Goal: Information Seeking & Learning: Learn about a topic

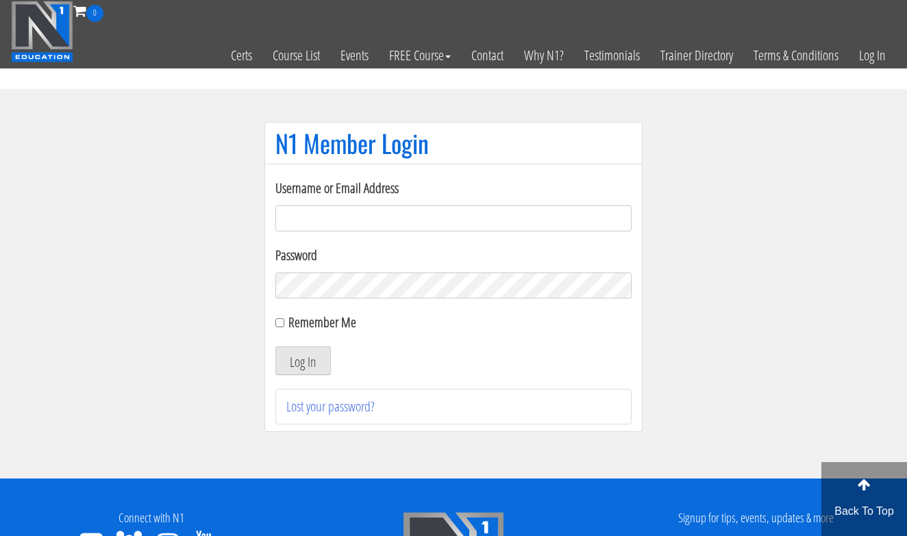
type input "[EMAIL_ADDRESS][DOMAIN_NAME]"
click at [303, 361] on button "Log In" at bounding box center [302, 361] width 55 height 29
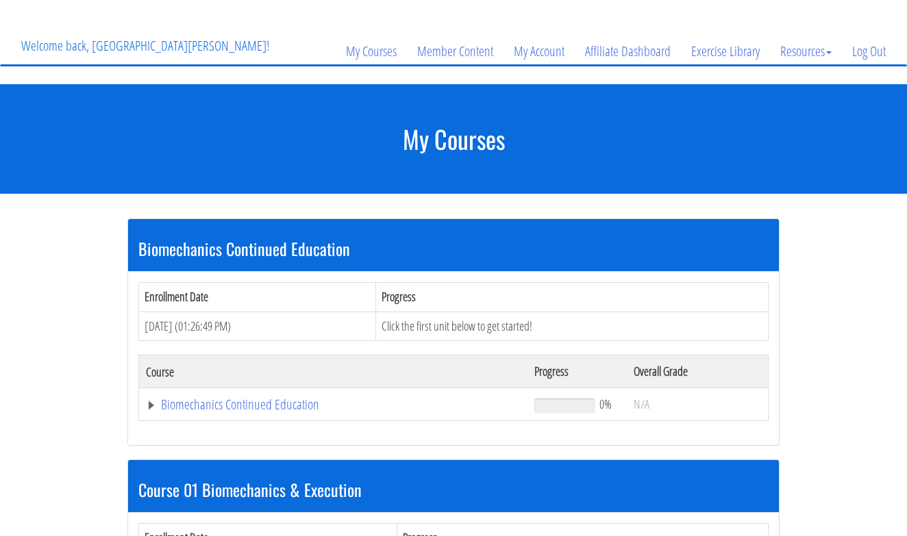
scroll to position [85, 0]
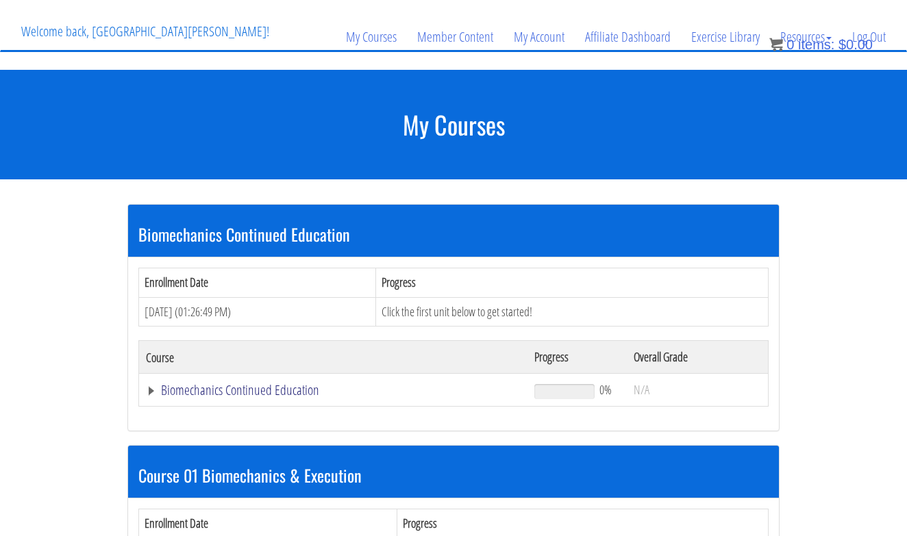
click at [243, 395] on link "Biomechanics Continued Education" at bounding box center [333, 391] width 375 height 14
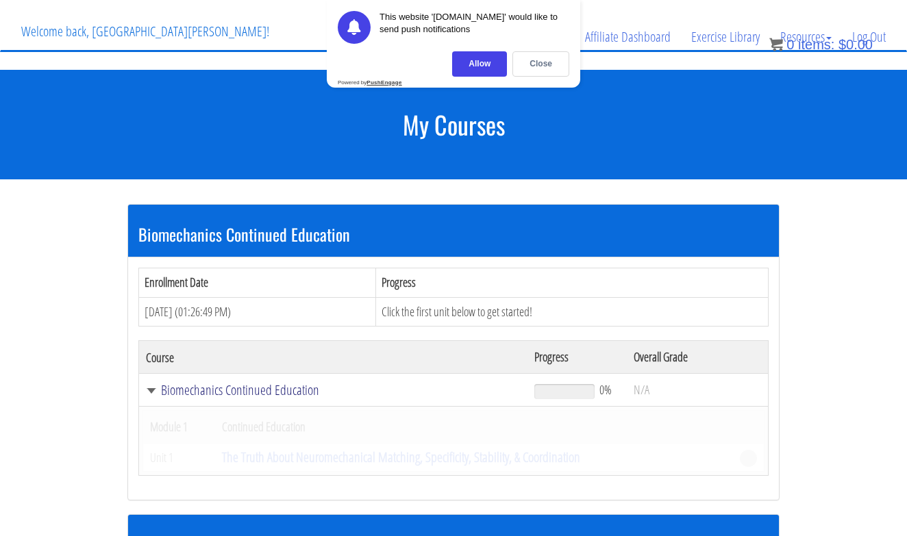
click at [243, 395] on link "Biomechanics Continued Education" at bounding box center [333, 391] width 375 height 14
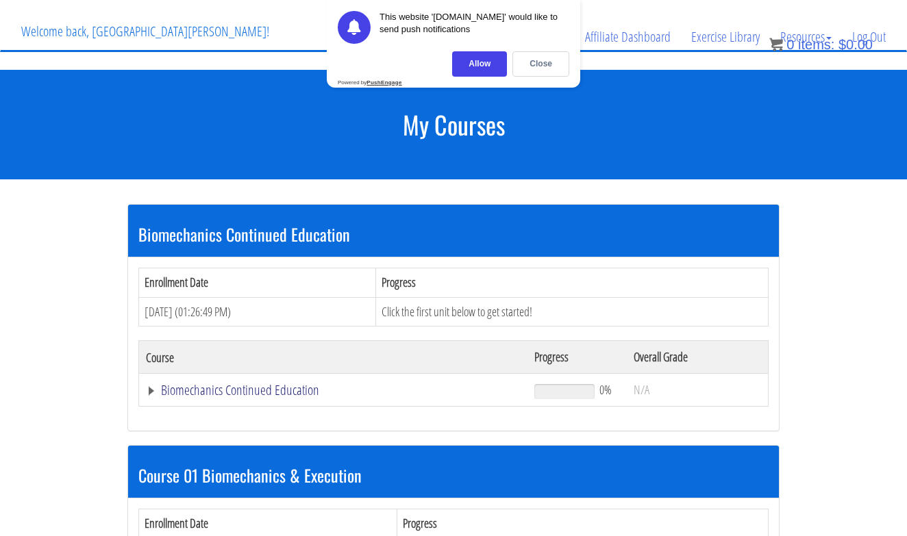
click at [243, 394] on link "Biomechanics Continued Education" at bounding box center [333, 391] width 375 height 14
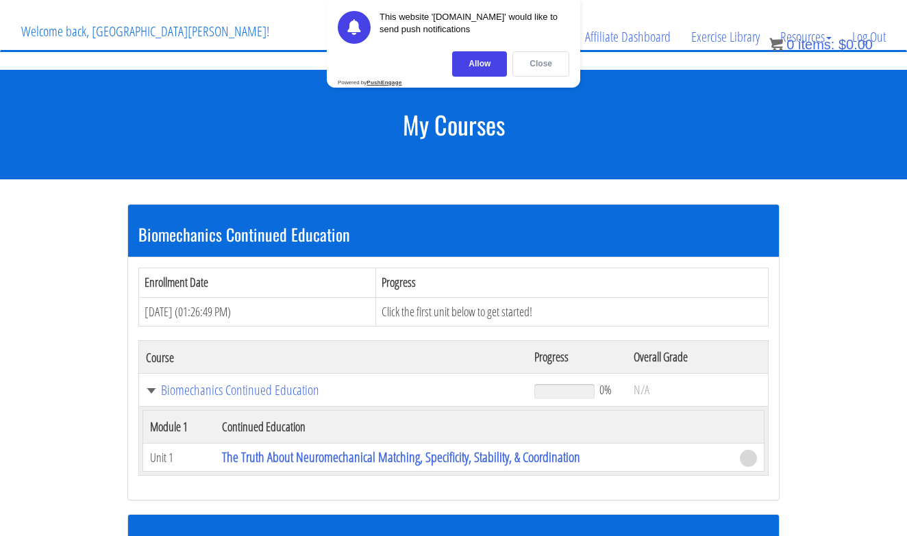
click at [538, 67] on div "Close" at bounding box center [540, 63] width 57 height 25
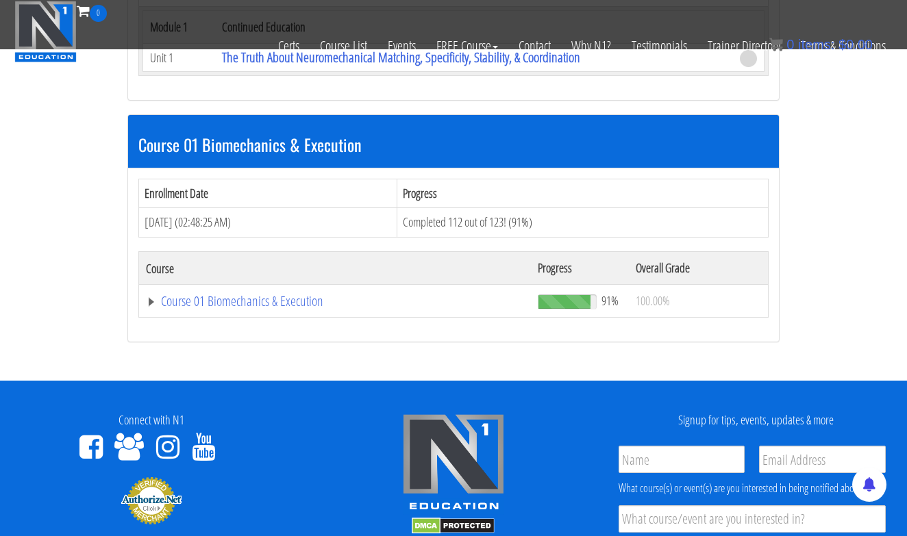
scroll to position [388, 0]
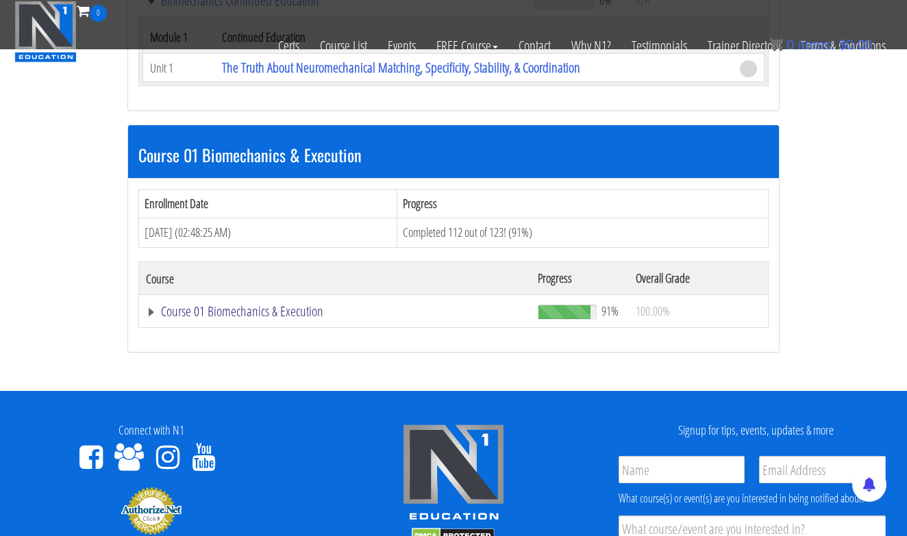
click at [286, 307] on link "Course 01 Biomechanics & Execution" at bounding box center [335, 312] width 378 height 14
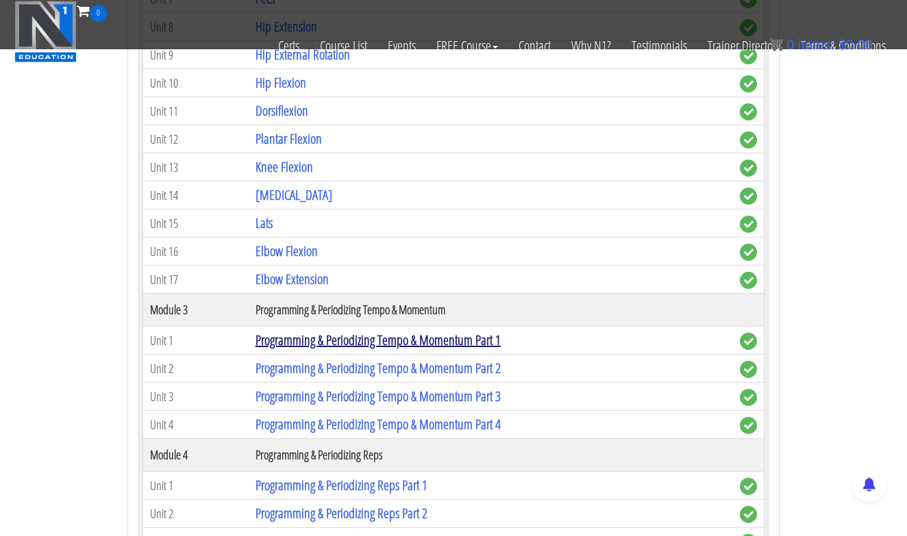
scroll to position [1232, 0]
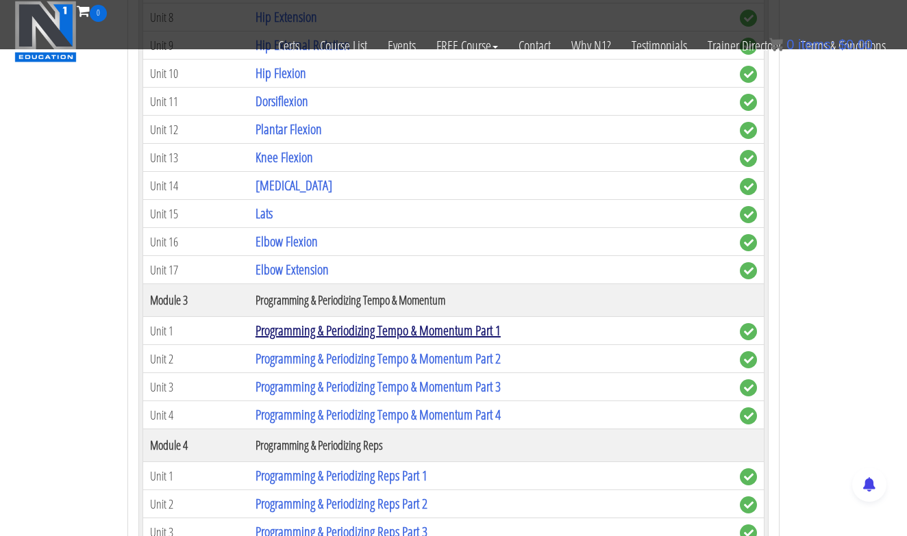
click at [341, 329] on link "Programming & Periodizing Tempo & Momentum Part 1" at bounding box center [378, 330] width 245 height 18
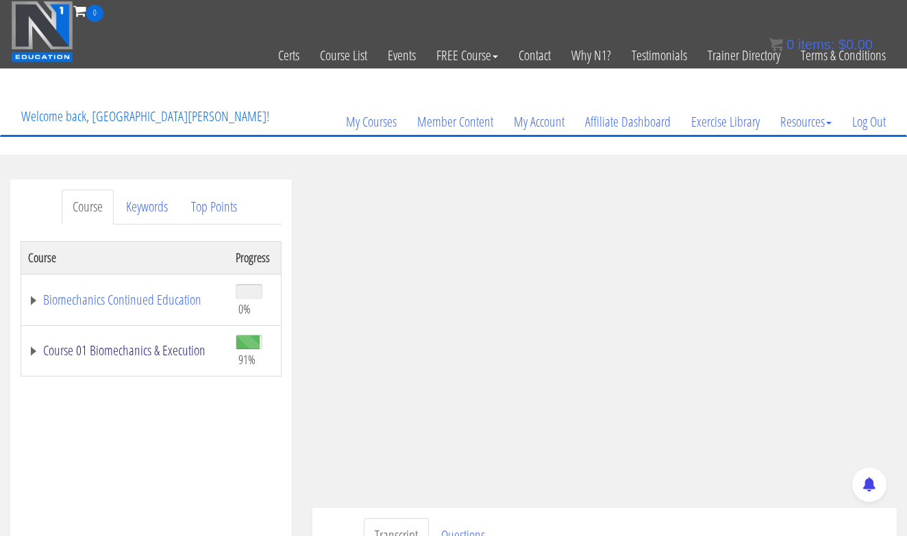
click at [127, 351] on link "Course 01 Biomechanics & Execution" at bounding box center [125, 351] width 194 height 14
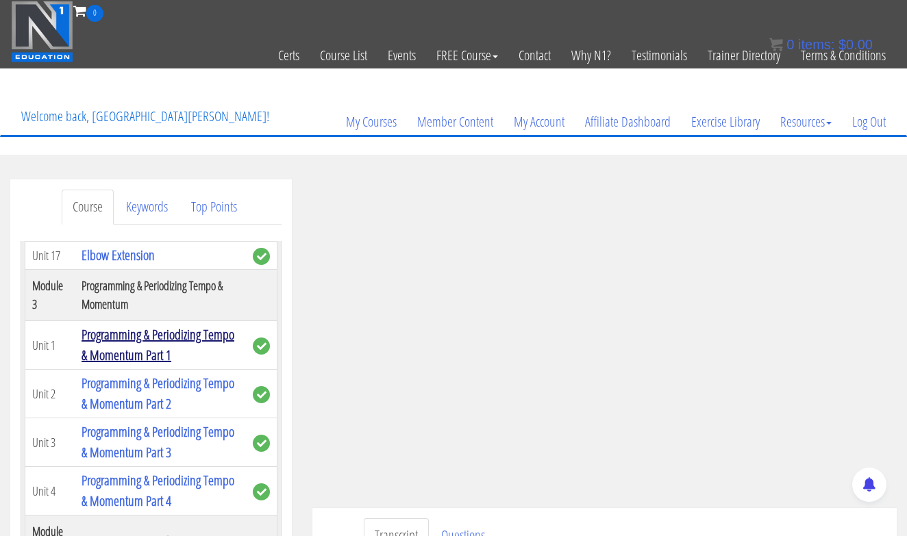
scroll to position [961, 0]
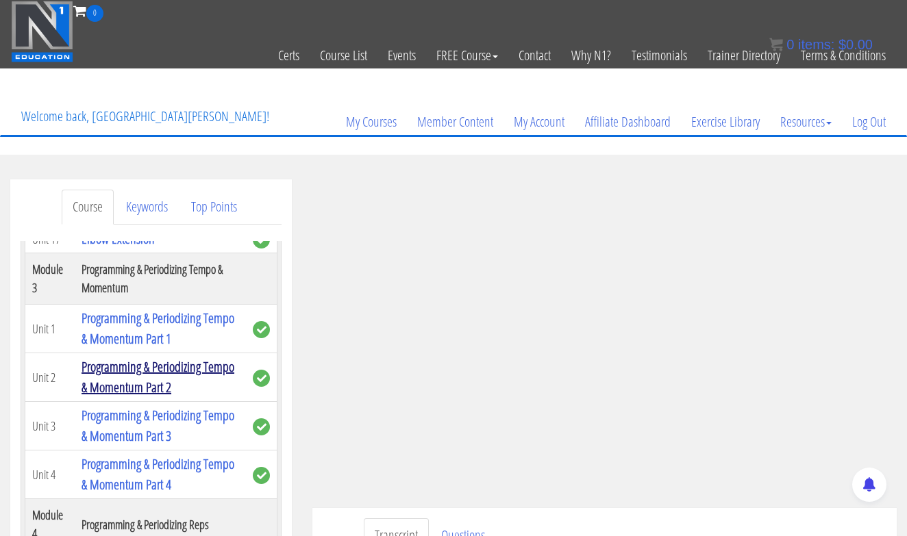
click at [135, 367] on link "Programming & Periodizing Tempo & Momentum Part 2" at bounding box center [158, 377] width 153 height 39
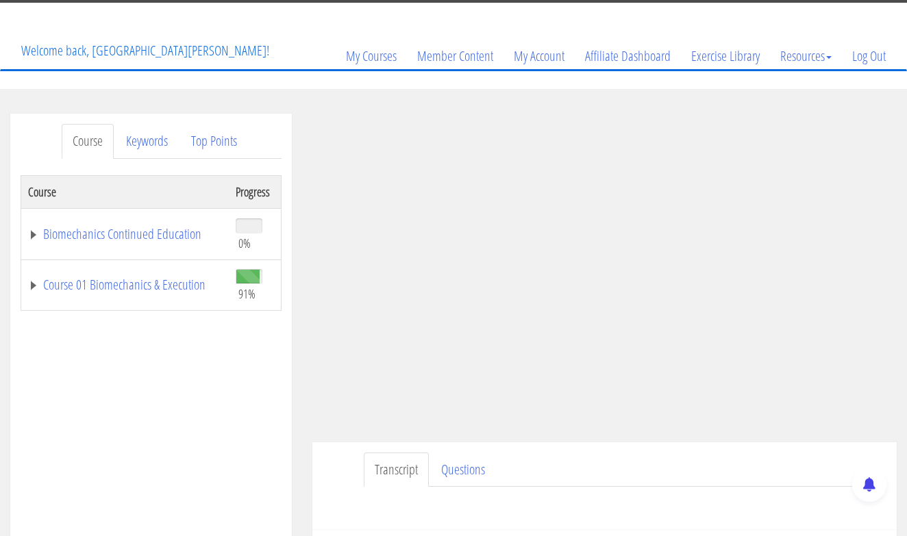
scroll to position [66, 0]
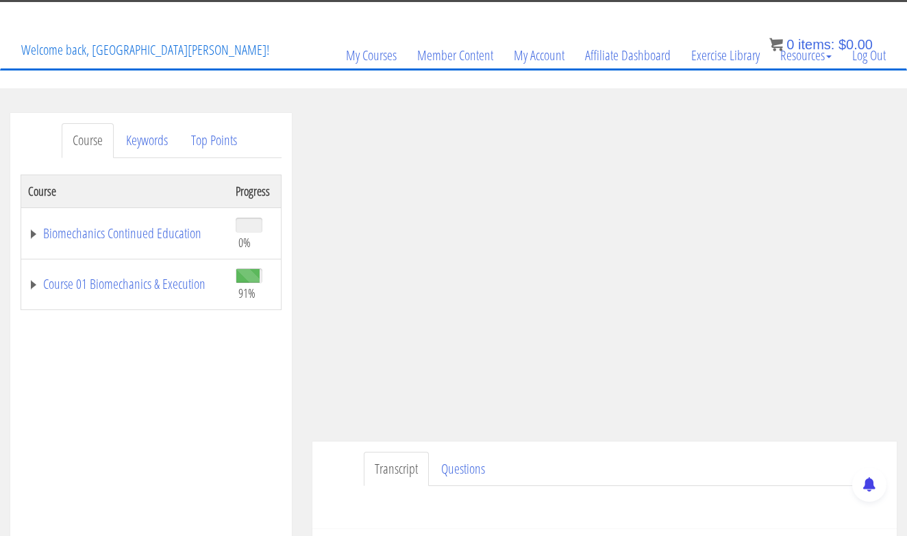
click at [799, 451] on div "Transcript Questions Have a question on this unit? Please submit it here: Name …" at bounding box center [604, 486] width 584 height 88
click at [125, 284] on link "Course 01 Biomechanics & Execution" at bounding box center [125, 284] width 194 height 14
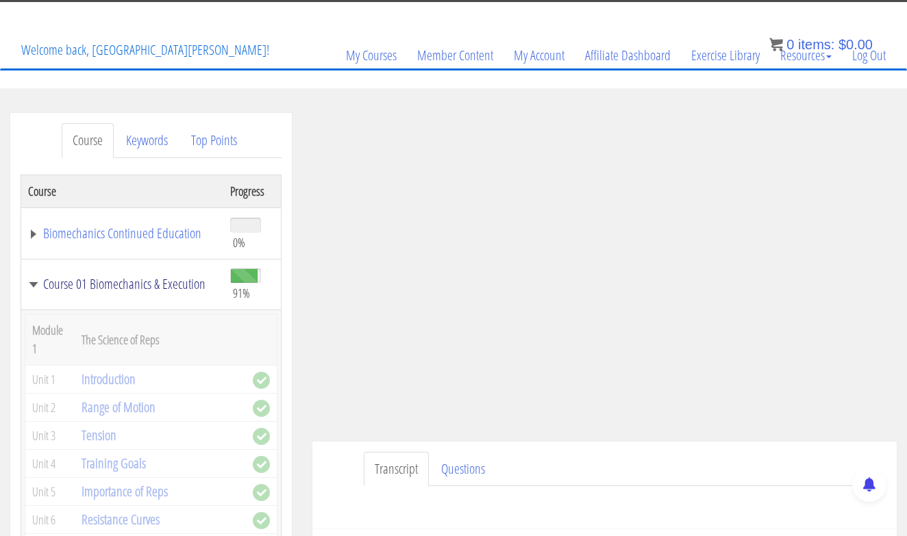
click at [125, 284] on link "Course 01 Biomechanics & Execution" at bounding box center [122, 284] width 188 height 14
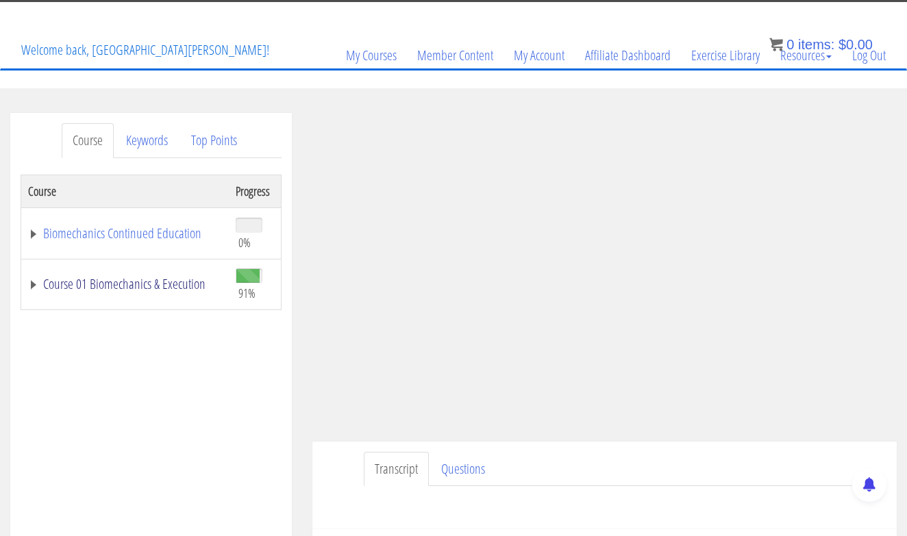
click at [175, 283] on link "Course 01 Biomechanics & Execution" at bounding box center [125, 284] width 194 height 14
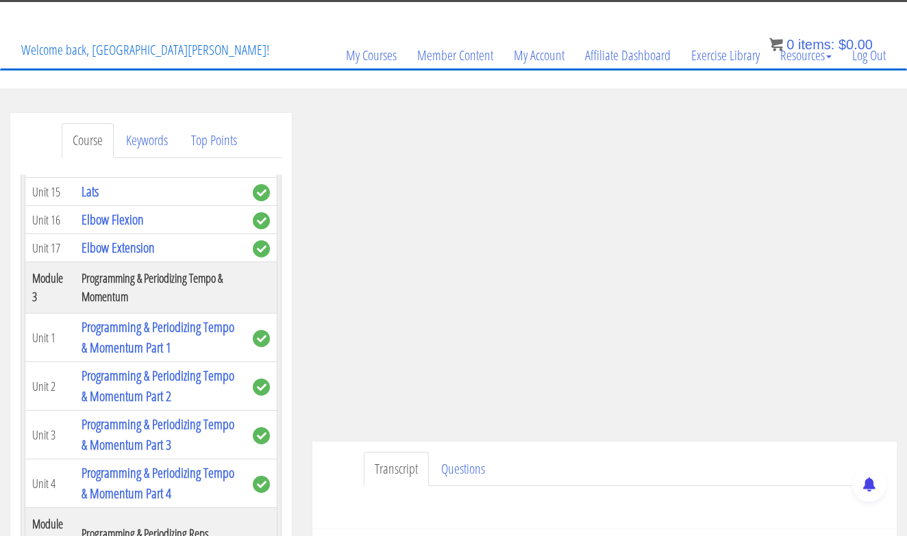
scroll to position [926, 0]
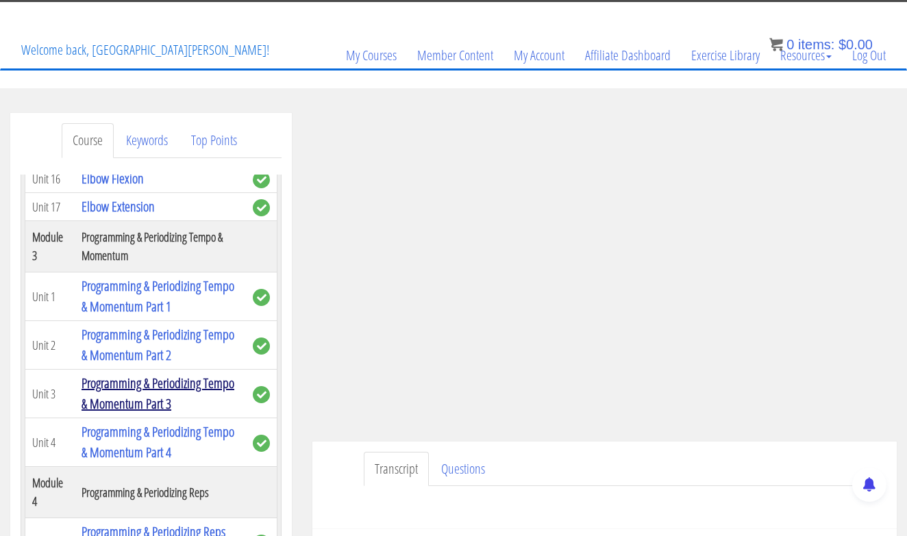
click at [139, 384] on link "Programming & Periodizing Tempo & Momentum Part 3" at bounding box center [158, 393] width 153 height 39
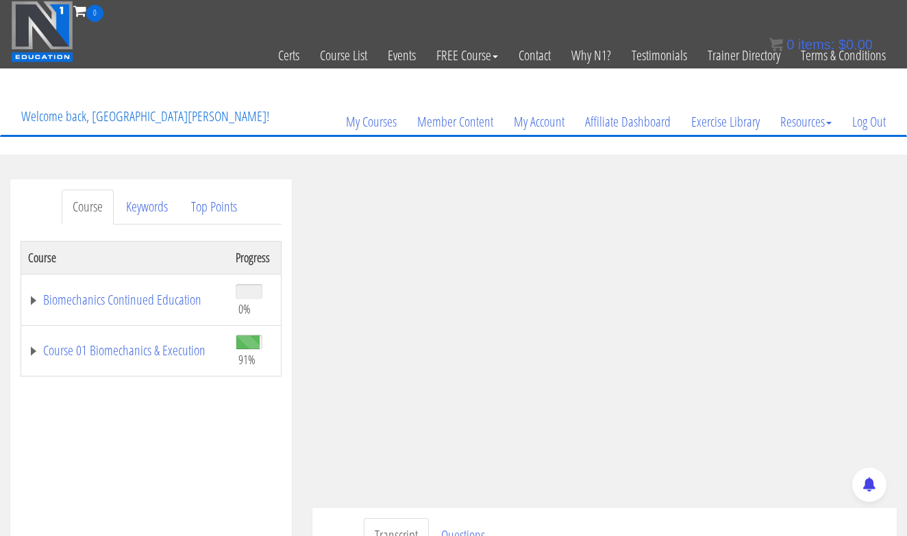
click at [172, 349] on link "Course 01 Biomechanics & Execution" at bounding box center [125, 351] width 194 height 14
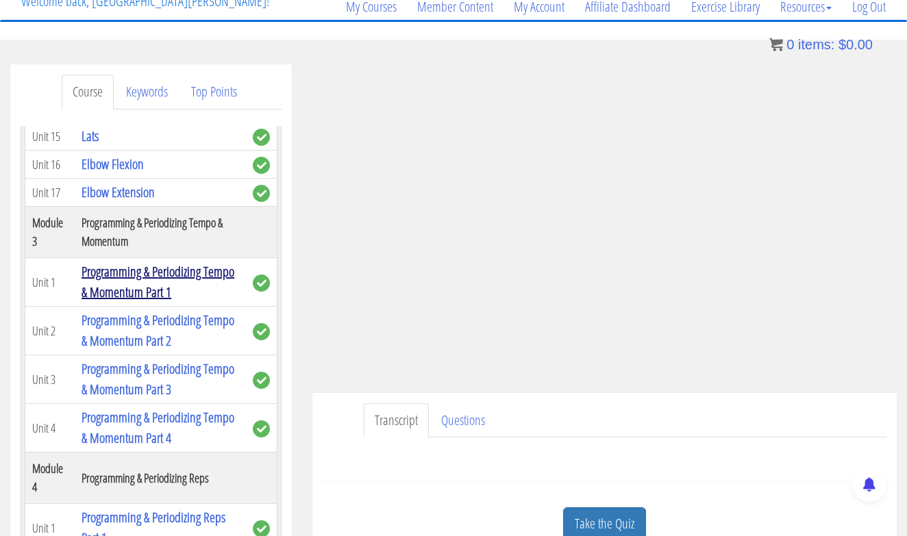
scroll to position [906, 0]
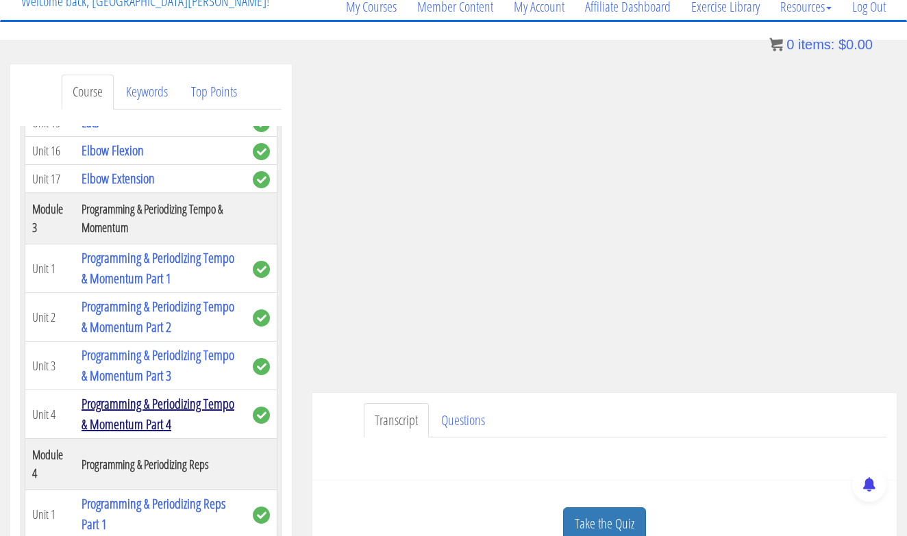
click at [166, 421] on link "Programming & Periodizing Tempo & Momentum Part 4" at bounding box center [158, 414] width 153 height 39
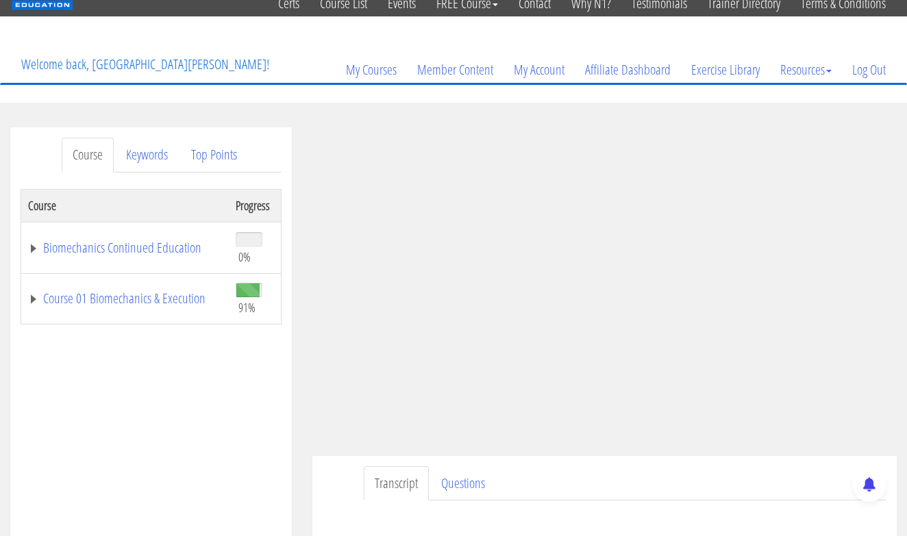
scroll to position [52, 0]
click at [98, 292] on link "Course 01 Biomechanics & Execution" at bounding box center [125, 299] width 194 height 14
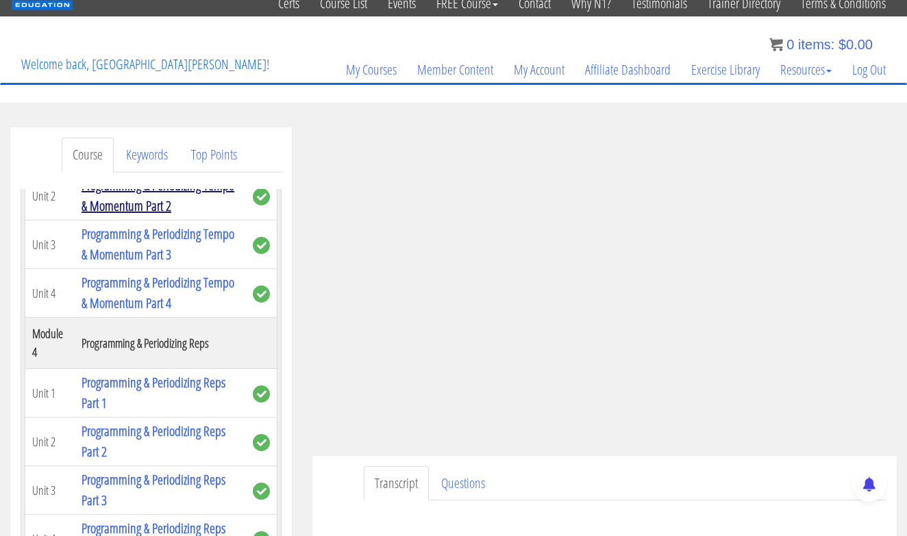
scroll to position [1125, 0]
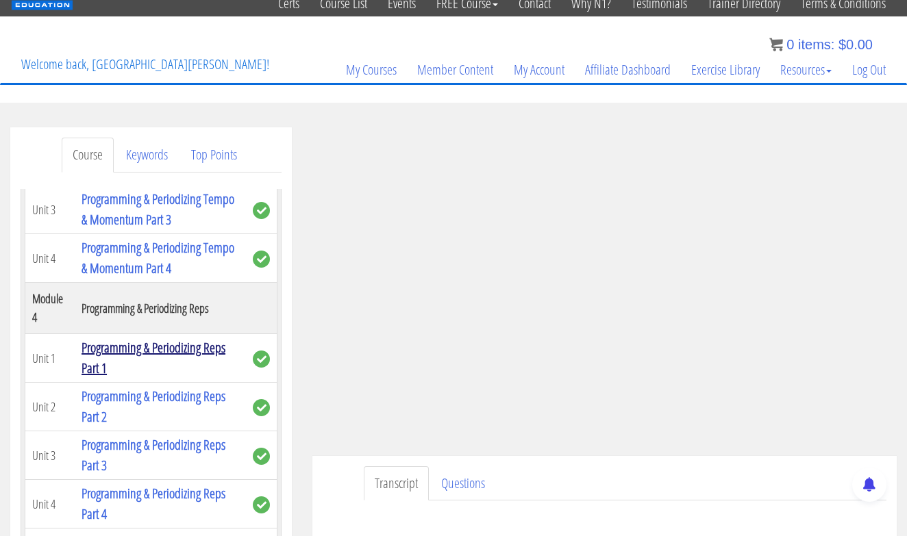
click at [162, 347] on link "Programming & Periodizing Reps Part 1" at bounding box center [154, 357] width 144 height 39
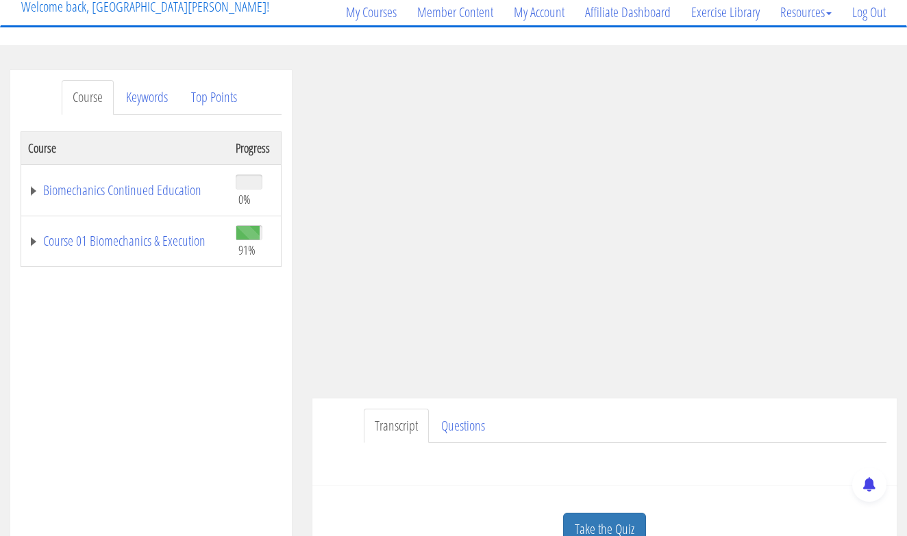
scroll to position [116, 0]
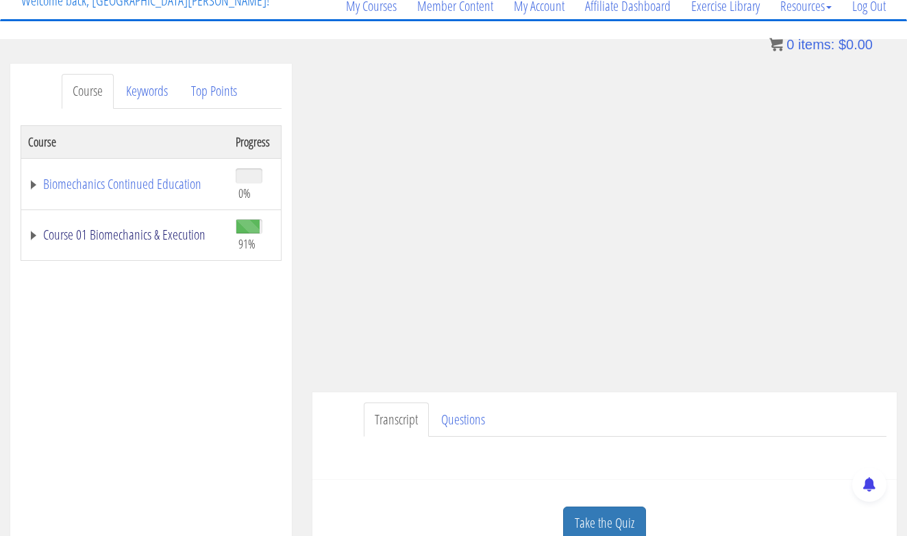
click at [178, 234] on link "Course 01 Biomechanics & Execution" at bounding box center [125, 235] width 194 height 14
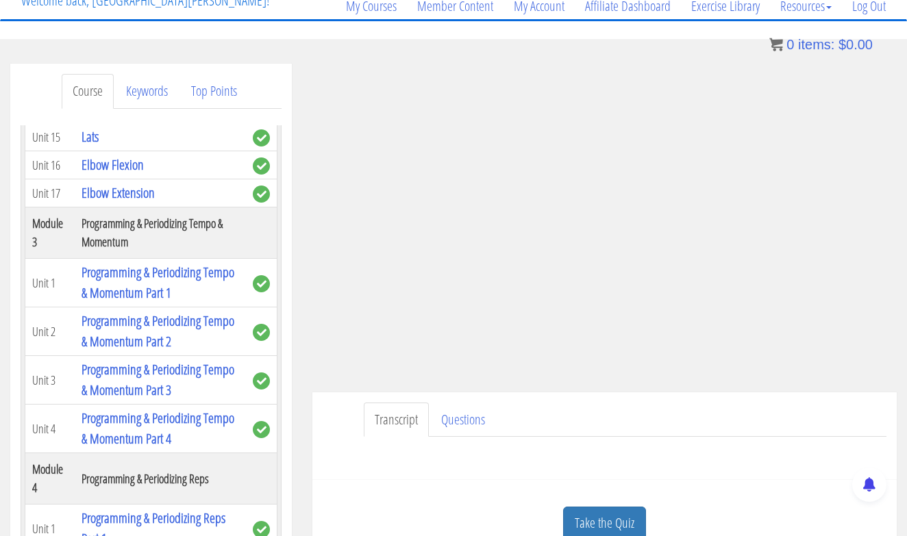
scroll to position [892, 0]
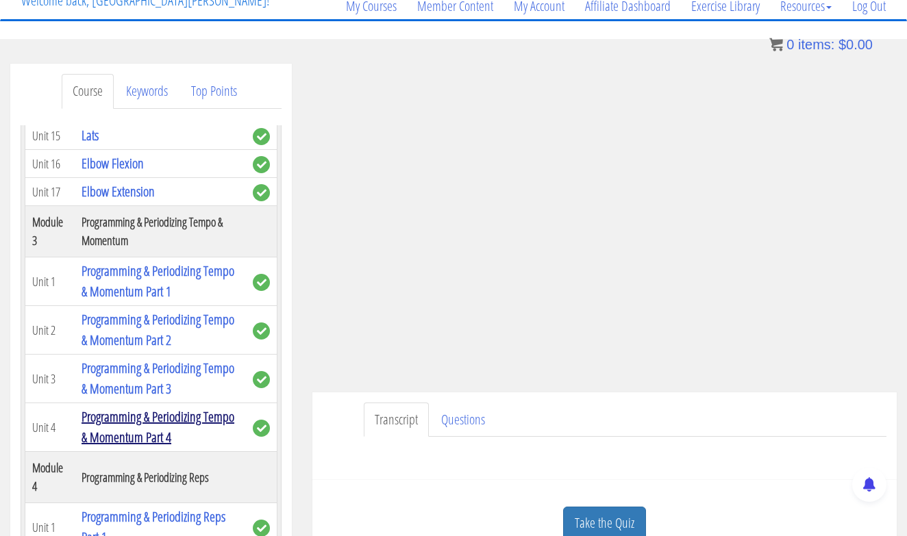
click at [175, 418] on link "Programming & Periodizing Tempo & Momentum Part 4" at bounding box center [158, 427] width 153 height 39
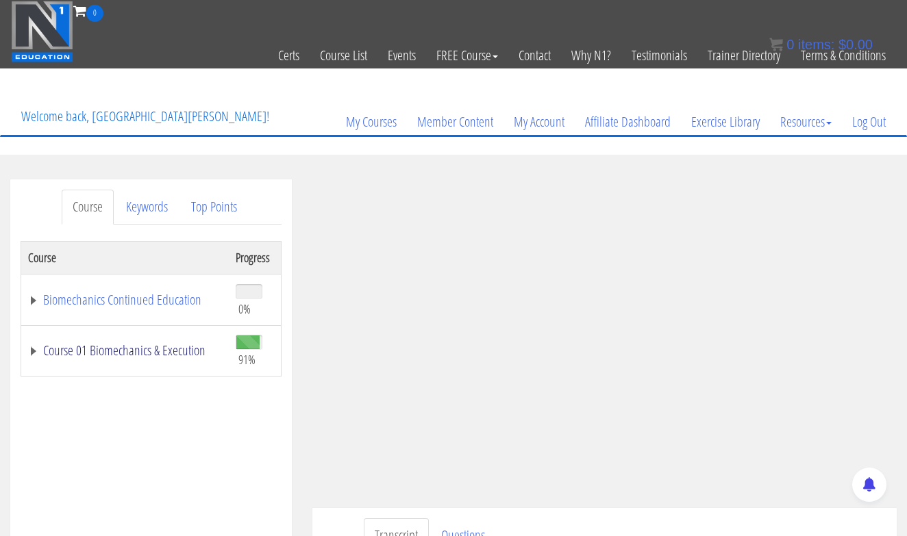
click at [138, 349] on link "Course 01 Biomechanics & Execution" at bounding box center [125, 351] width 194 height 14
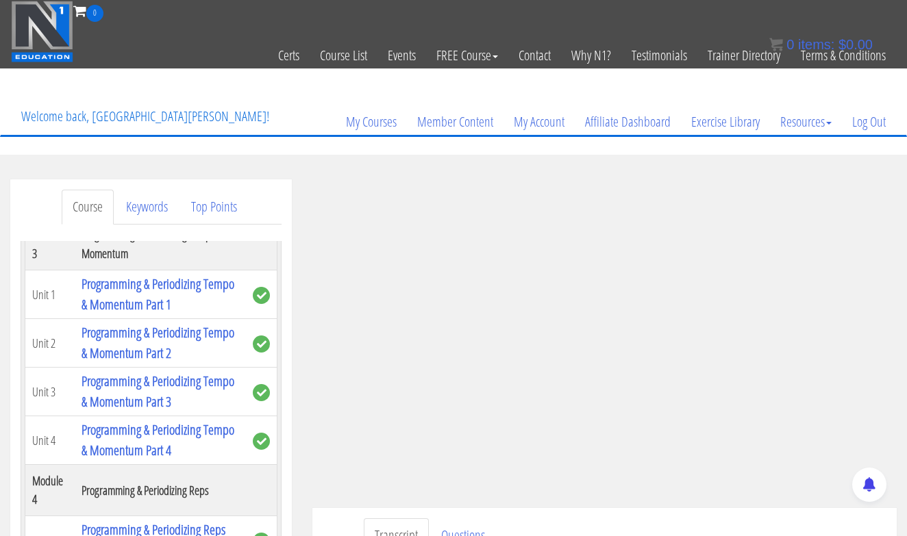
scroll to position [1024, 0]
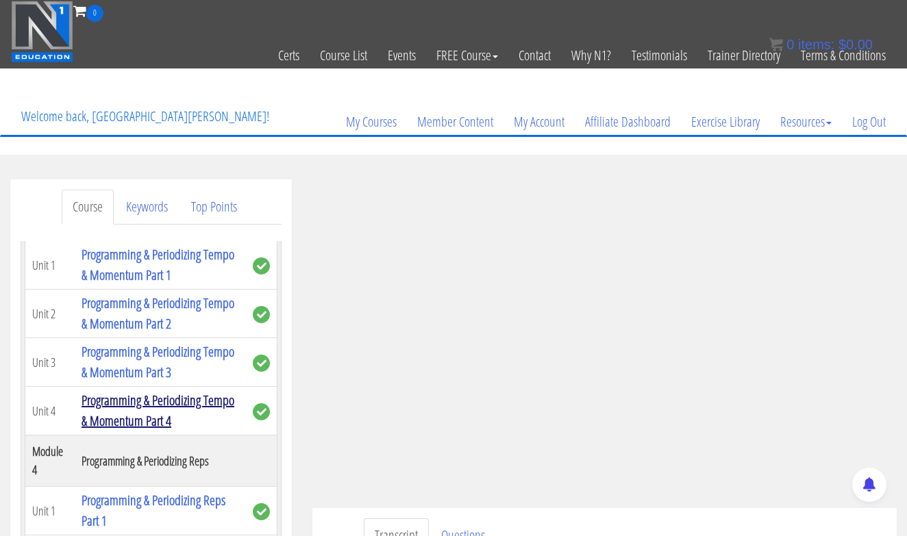
click at [156, 401] on link "Programming & Periodizing Tempo & Momentum Part 4" at bounding box center [158, 410] width 153 height 39
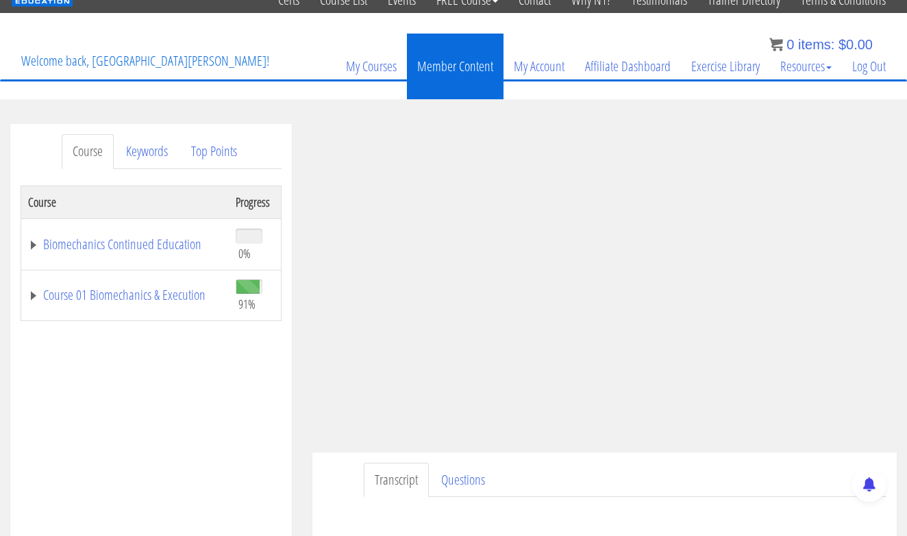
click at [460, 69] on link "Member Content" at bounding box center [455, 67] width 97 height 66
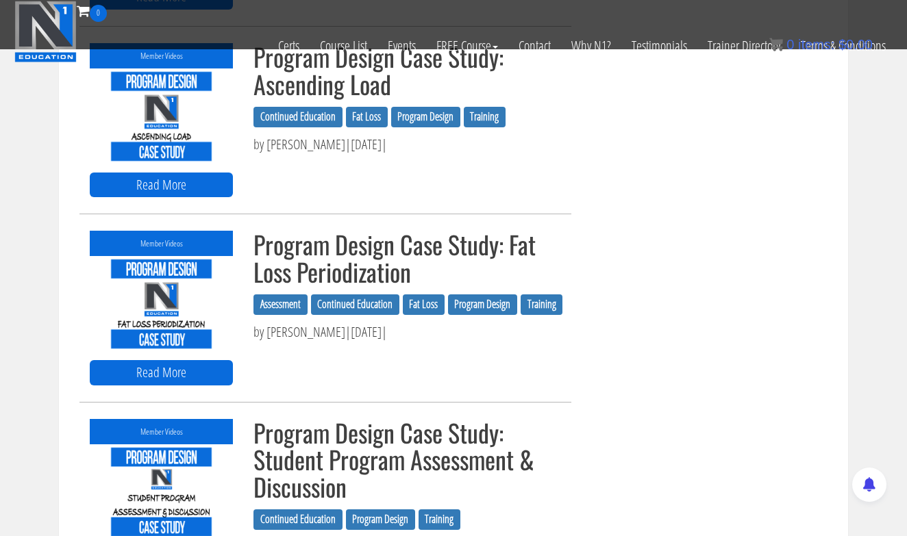
scroll to position [1185, 0]
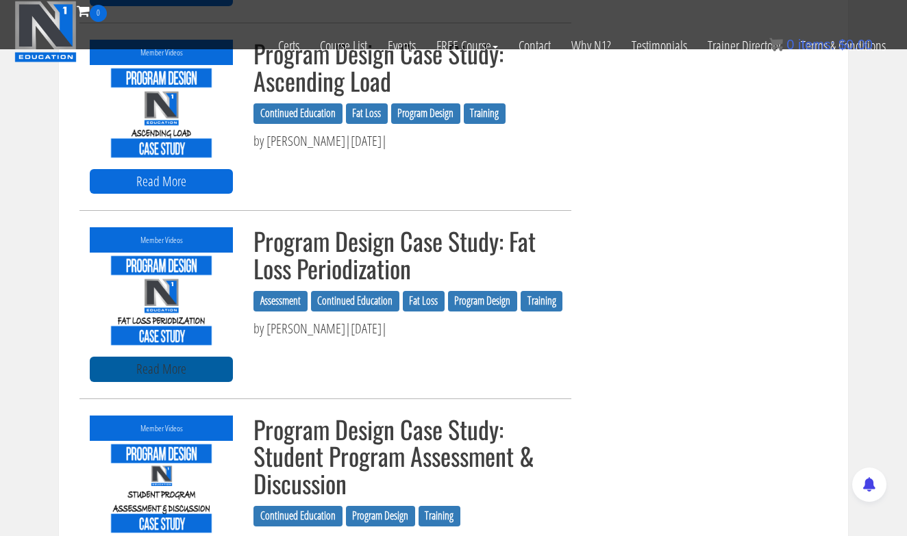
click at [190, 371] on link "Read More" at bounding box center [161, 369] width 143 height 25
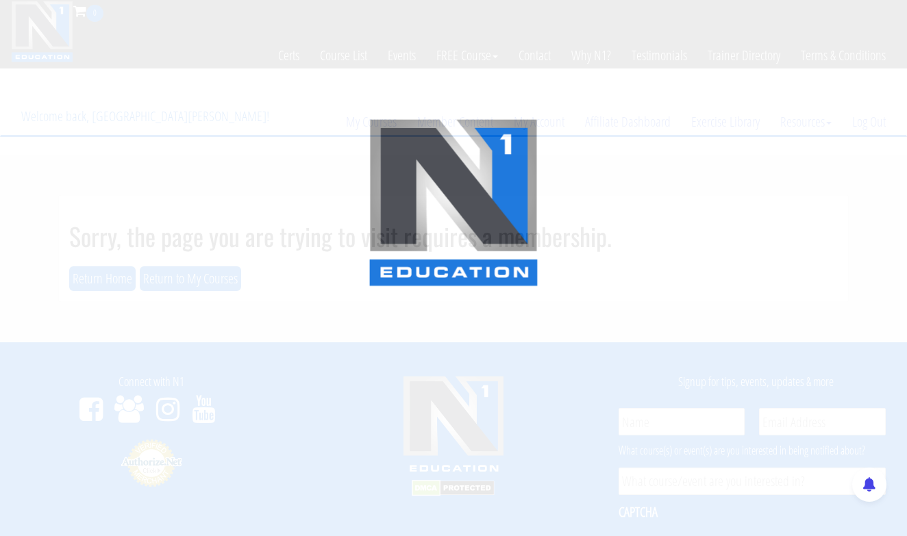
scroll to position [8, 0]
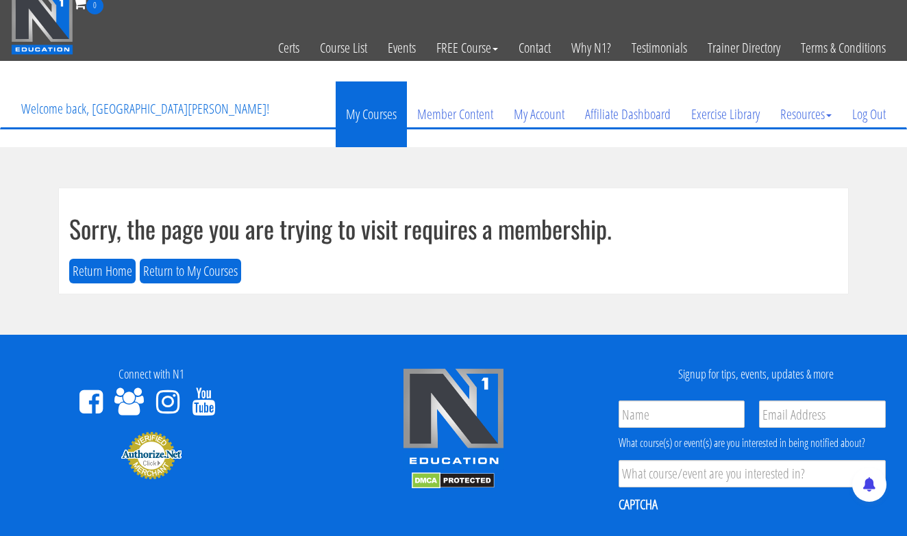
click at [383, 115] on link "My Courses" at bounding box center [371, 115] width 71 height 66
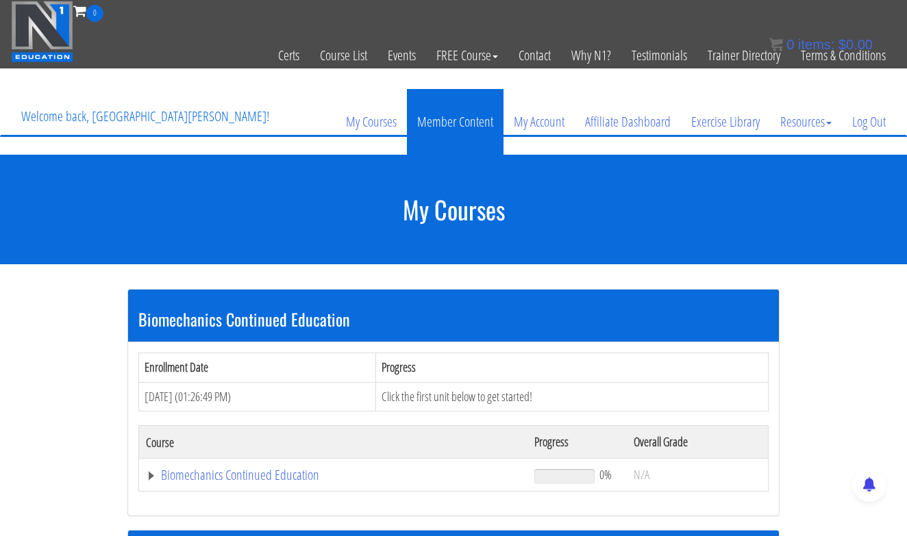
click at [436, 121] on link "Member Content" at bounding box center [455, 122] width 97 height 66
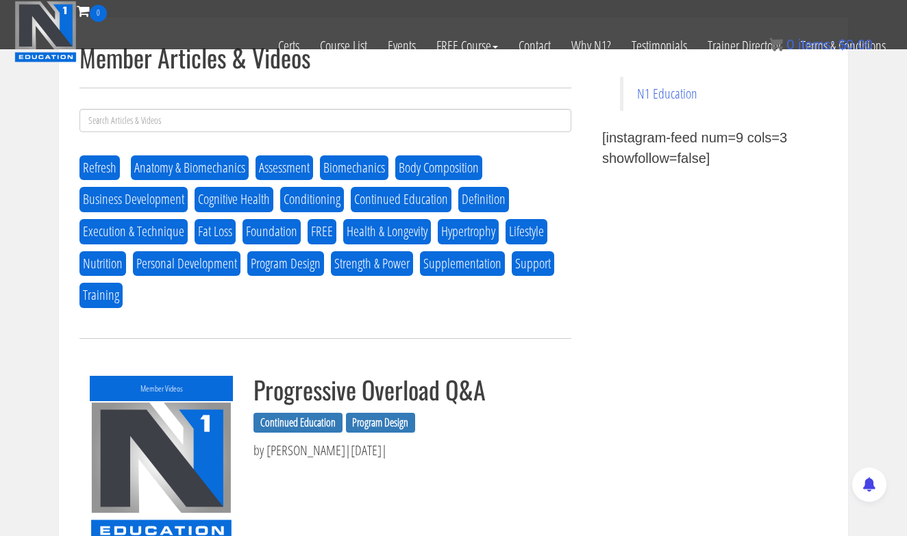
scroll to position [425, 0]
